Goal: Submit feedback/report problem

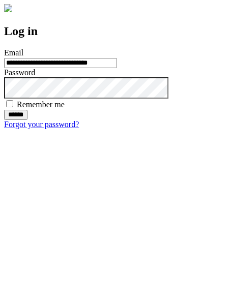
type input "**********"
click at [27, 120] on input "******" at bounding box center [15, 115] width 23 height 10
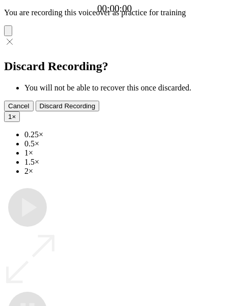
type input "**********"
